Goal: Register for event/course

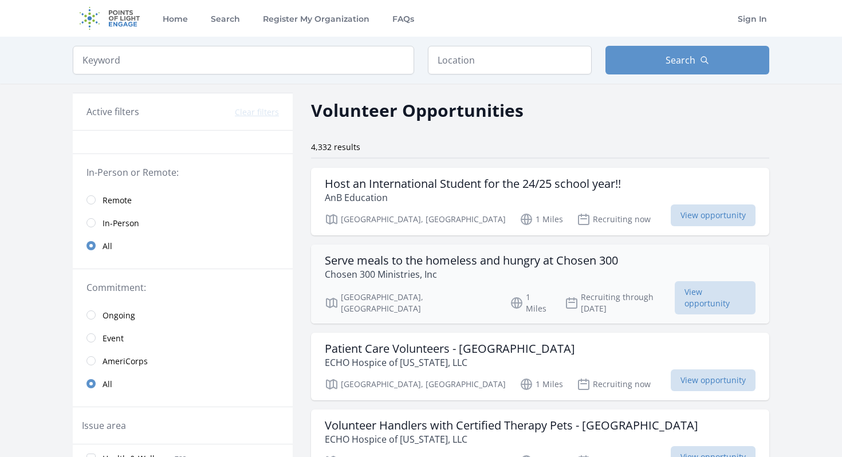
click at [365, 258] on h3 "Serve meals to the homeless and hungry at Chosen 300" at bounding box center [471, 261] width 293 height 14
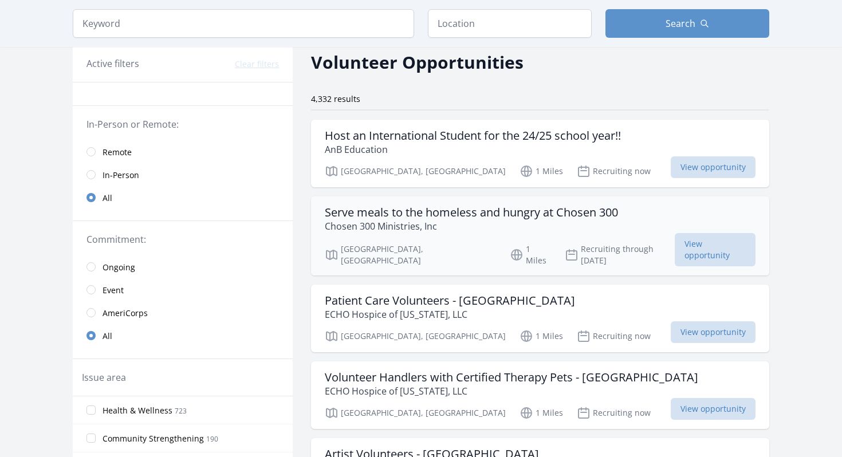
scroll to position [57, 0]
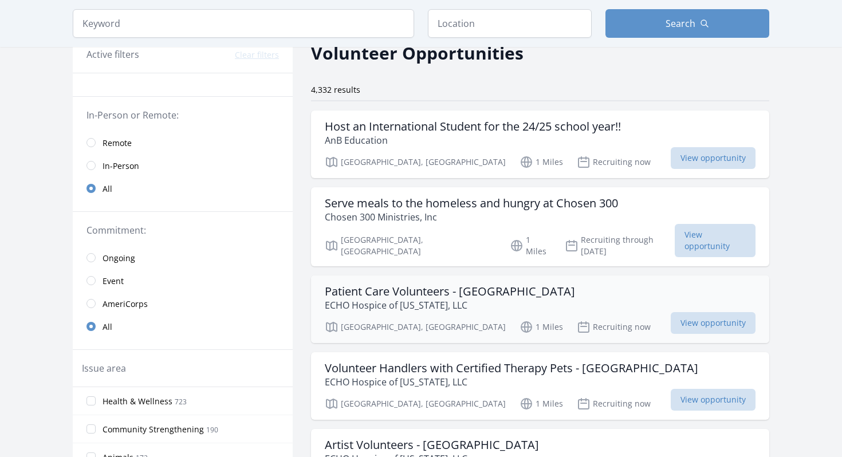
click at [367, 285] on h3 "Patient Care Volunteers - [GEOGRAPHIC_DATA]" at bounding box center [450, 292] width 250 height 14
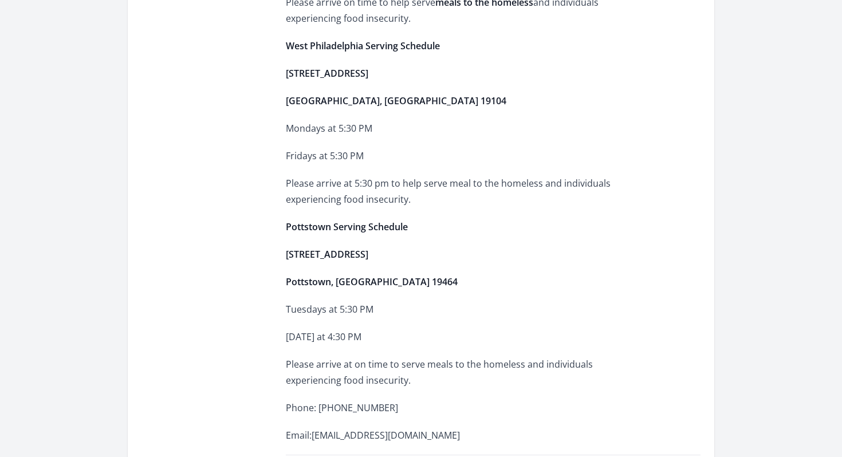
scroll to position [703, 0]
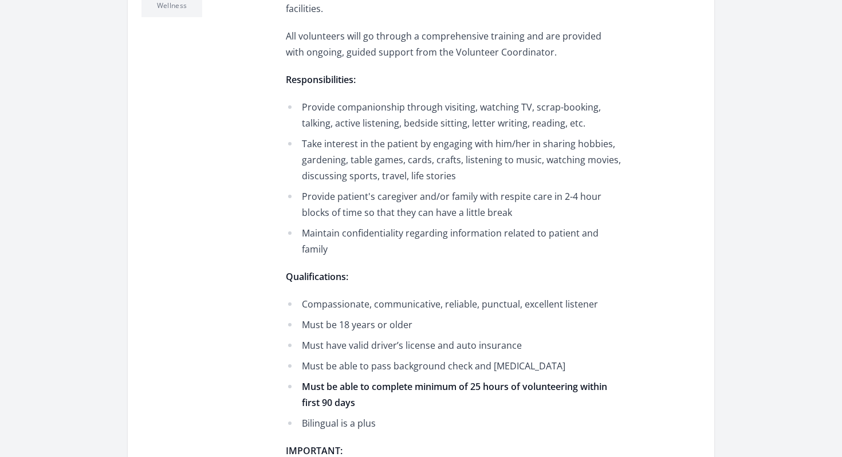
scroll to position [513, 0]
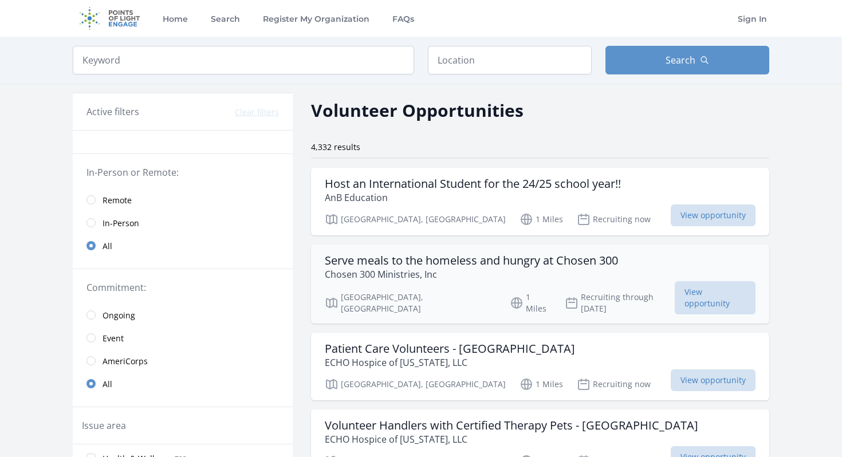
click at [585, 265] on h3 "Serve meals to the homeless and hungry at Chosen 300" at bounding box center [471, 261] width 293 height 14
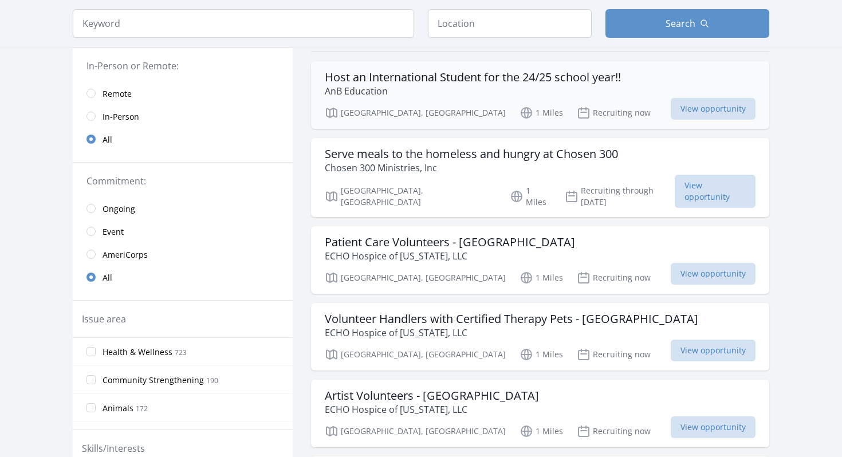
scroll to position [127, 0]
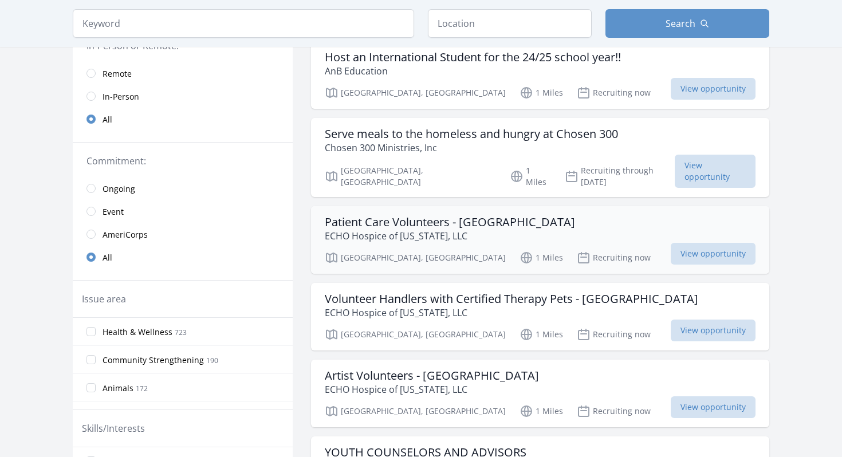
click at [608, 222] on div "Patient Care Volunteers - Philadelphia ECHO Hospice of Pennsylvania, LLC" at bounding box center [540, 228] width 431 height 27
click at [483, 215] on h3 "Patient Care Volunteers - Philadelphia" at bounding box center [450, 222] width 250 height 14
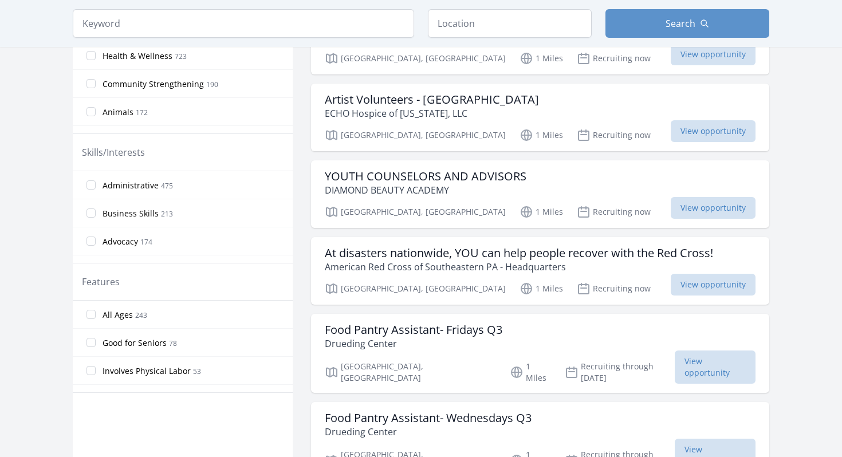
scroll to position [410, 0]
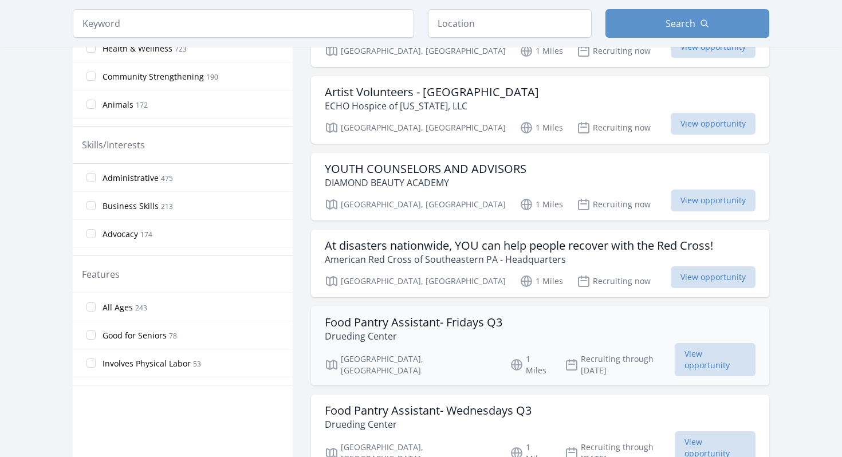
click at [452, 316] on h3 "Food Pantry Assistant- Fridays Q3" at bounding box center [414, 323] width 178 height 14
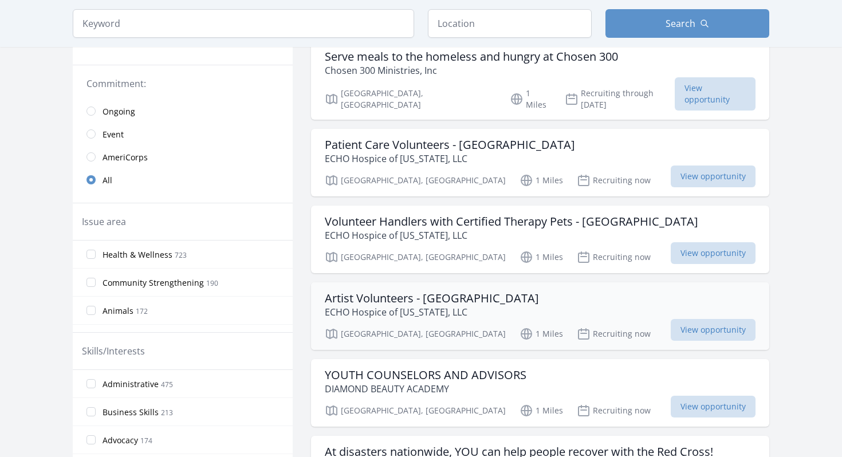
scroll to position [0, 0]
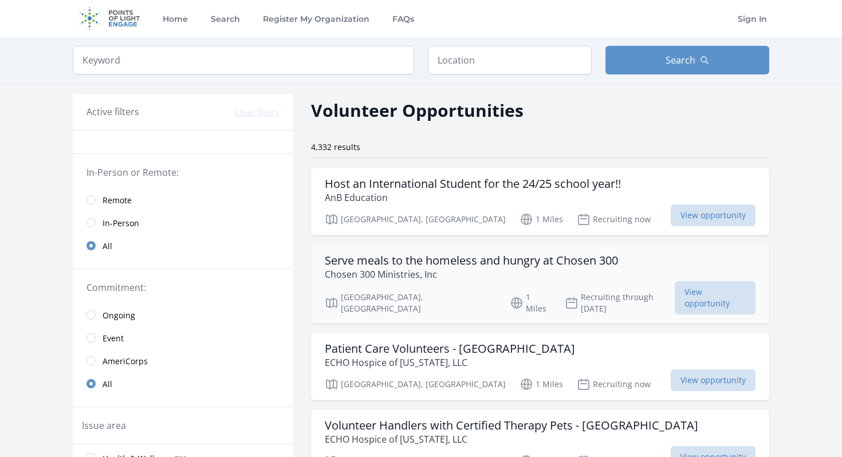
click at [576, 256] on h3 "Serve meals to the homeless and hungry at Chosen 300" at bounding box center [471, 261] width 293 height 14
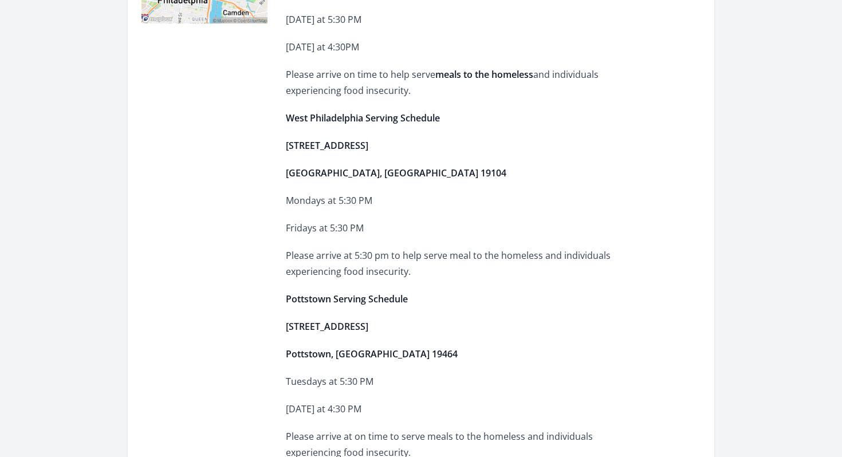
scroll to position [505, 0]
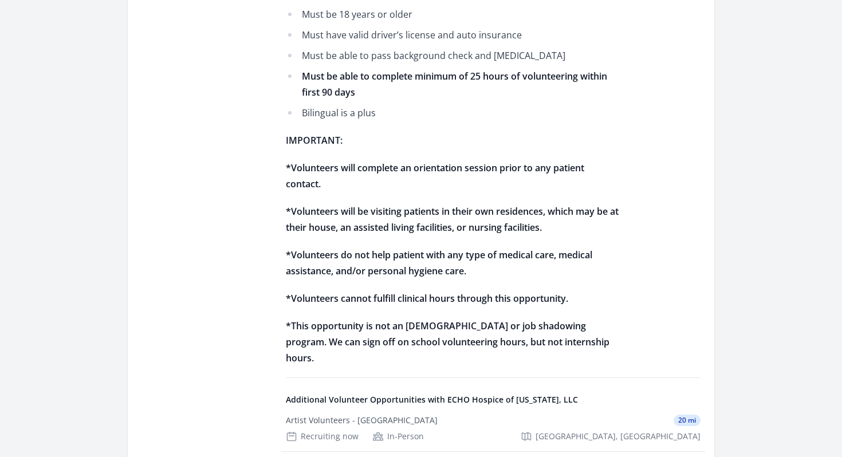
scroll to position [804, 0]
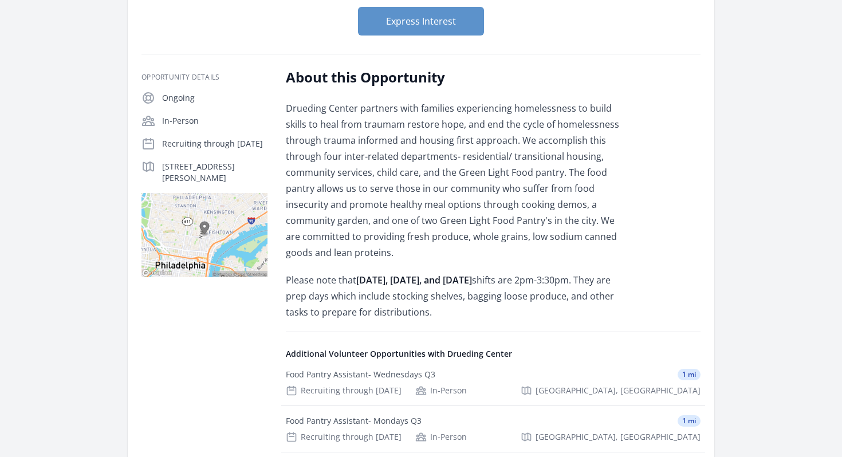
scroll to position [179, 0]
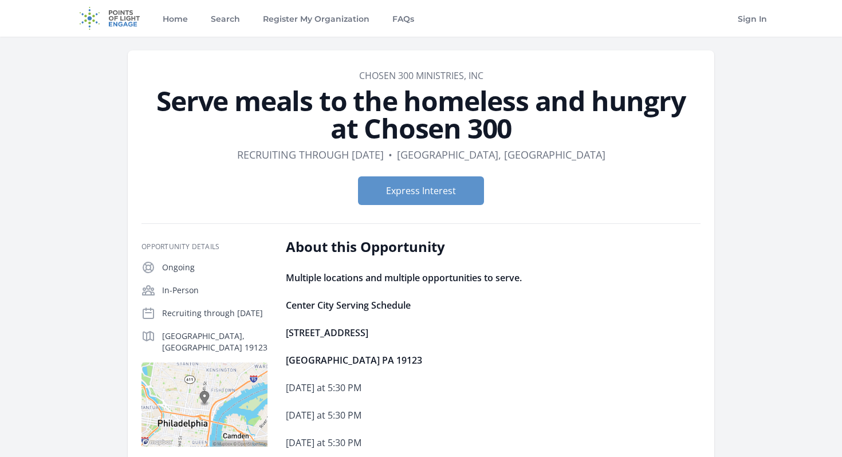
scroll to position [2, 0]
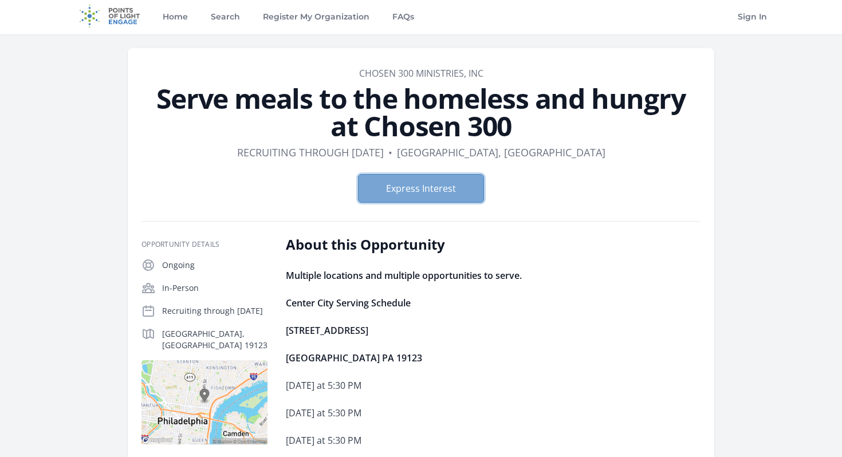
click at [466, 191] on button "Express Interest" at bounding box center [421, 188] width 126 height 29
